Goal: Communication & Community: Answer question/provide support

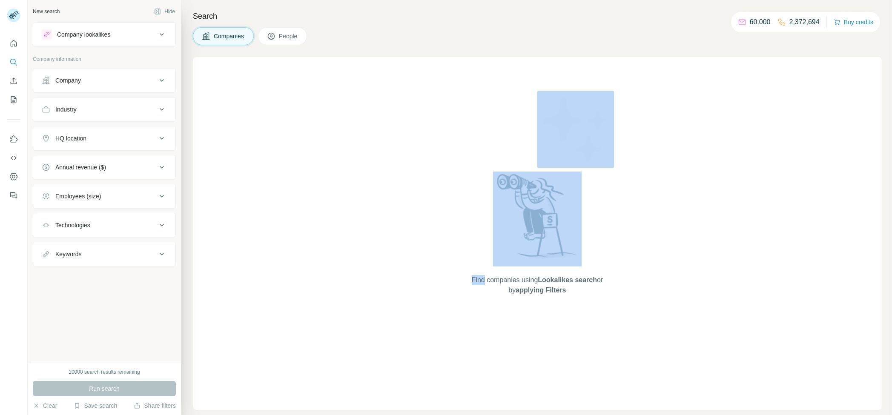
click at [857, 126] on div "Find companies using Lookalikes search or by applying Filters" at bounding box center [537, 233] width 689 height 353
click at [364, 261] on div "Find companies using Lookalikes search or by applying Filters" at bounding box center [537, 233] width 689 height 353
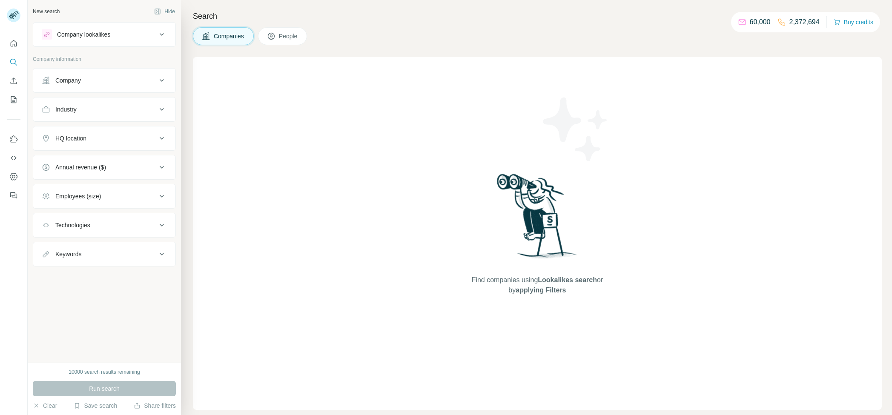
click at [45, 408] on button "Clear" at bounding box center [45, 406] width 24 height 9
click at [64, 388] on div "Run search" at bounding box center [104, 388] width 143 height 15
click at [19, 399] on icon "Open Intercom Messenger" at bounding box center [19, 396] width 10 height 11
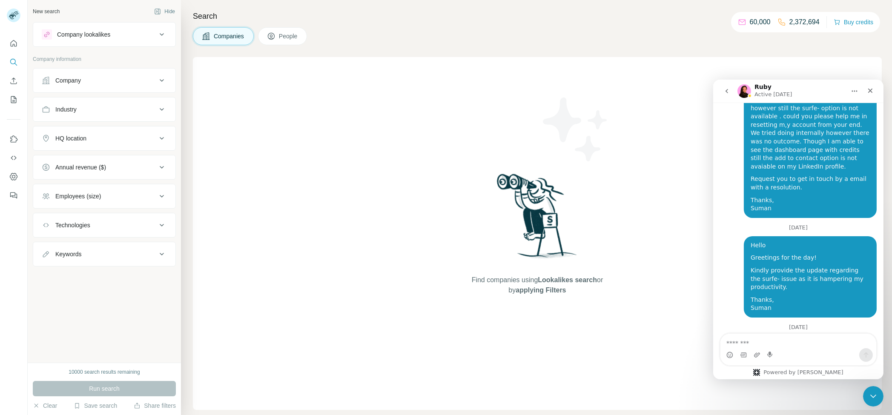
scroll to position [1047, 0]
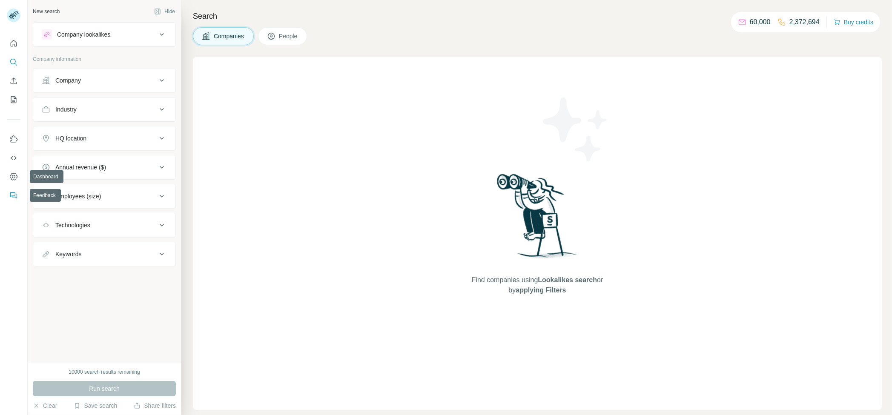
click at [8, 189] on button "Feedback" at bounding box center [14, 195] width 14 height 15
click at [47, 410] on button "Clear" at bounding box center [45, 406] width 24 height 9
click at [72, 388] on div "Run search" at bounding box center [104, 388] width 143 height 15
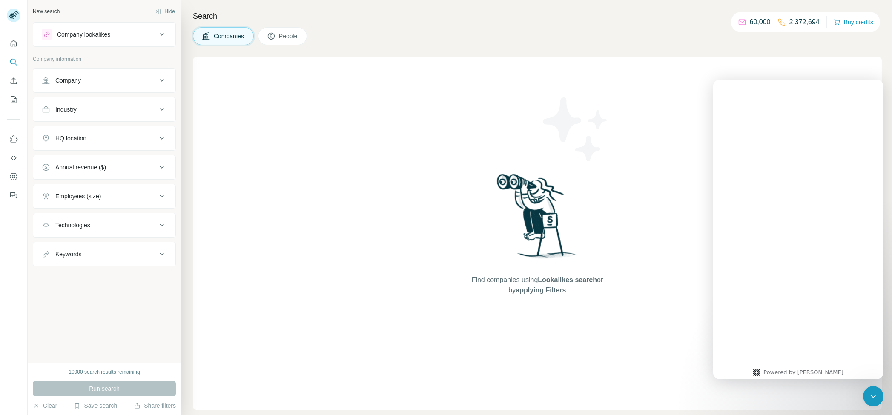
click at [798, 233] on main "Powered by Fin Hi [EMAIL_ADDRESS][DOMAIN_NAME] 👋 How can we help? Recent messag…" at bounding box center [798, 229] width 170 height 300
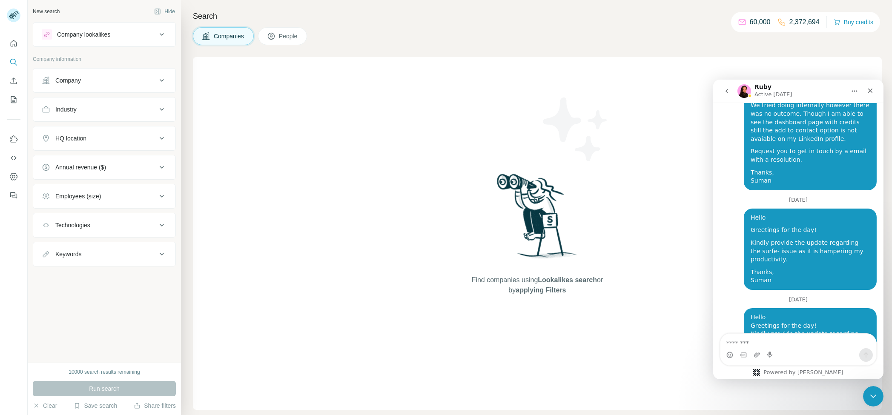
scroll to position [1047, 0]
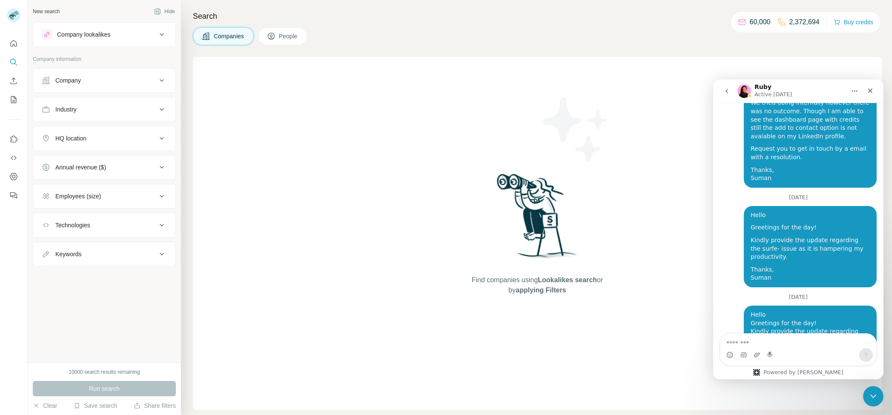
click at [750, 310] on div "Hello Greetings for the day! Kindly provide the update regarding the surfe- iss…" at bounding box center [809, 343] width 119 height 67
copy div "Hello Greetings for the day! Kindly provide the update regarding the surfe- iss…"
drag, startPoint x: 758, startPoint y: 268, endPoint x: 784, endPoint y: 313, distance: 51.9
click at [784, 313] on div "Hello Greetings for the day! Kindly provide the update regarding the surfe- iss…" at bounding box center [809, 343] width 119 height 67
click at [771, 347] on textarea "Message…" at bounding box center [798, 340] width 156 height 14
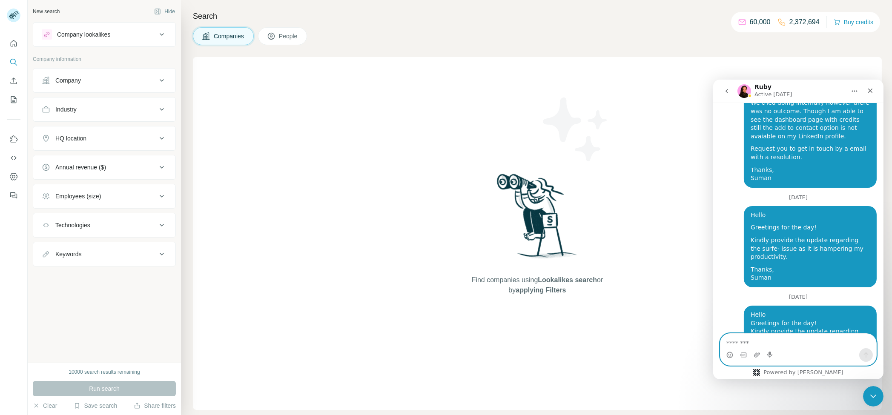
click at [771, 347] on textarea "Message…" at bounding box center [798, 340] width 156 height 14
paste textarea "**********"
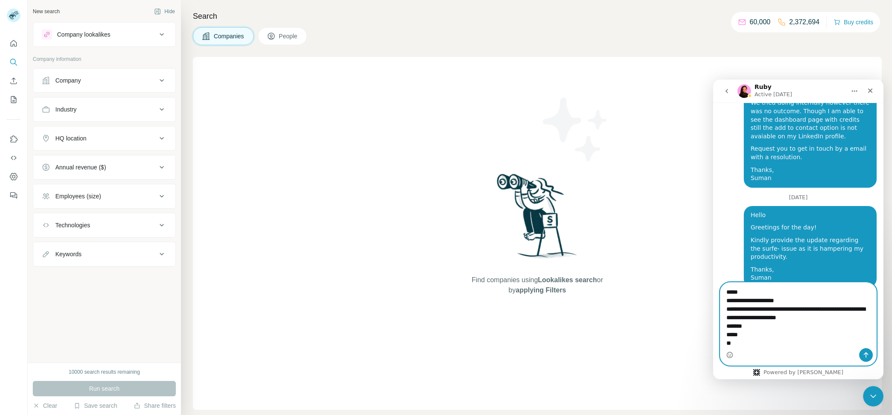
scroll to position [1100, 0]
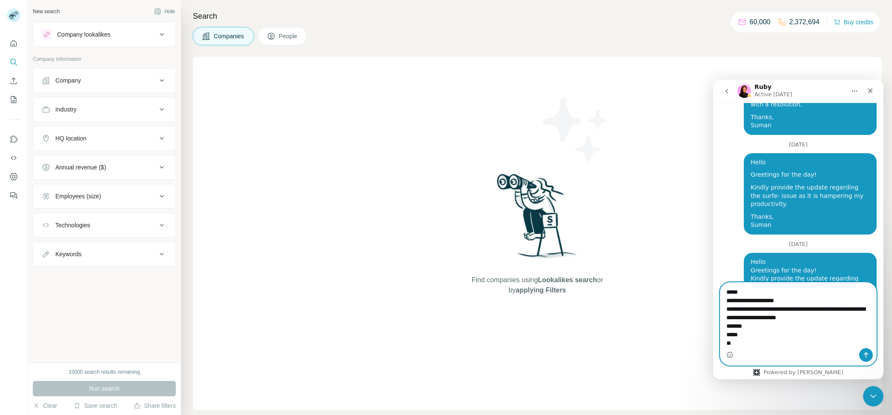
type textarea "**********"
click at [864, 357] on icon "Send a message…" at bounding box center [865, 354] width 7 height 7
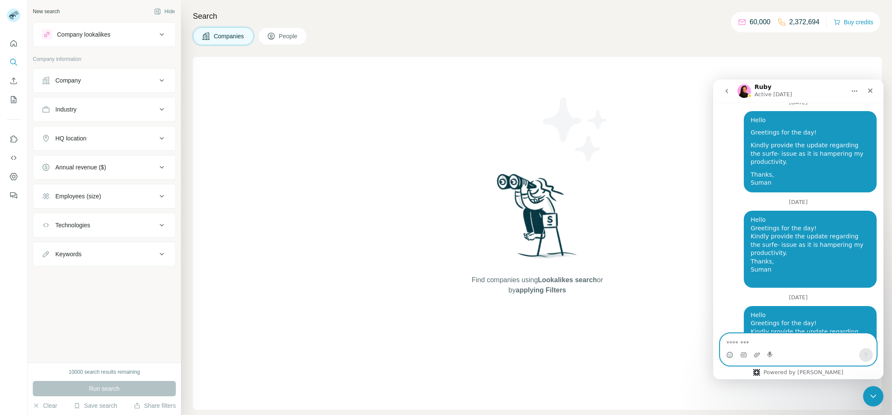
scroll to position [1151, 0]
